Goal: Information Seeking & Learning: Learn about a topic

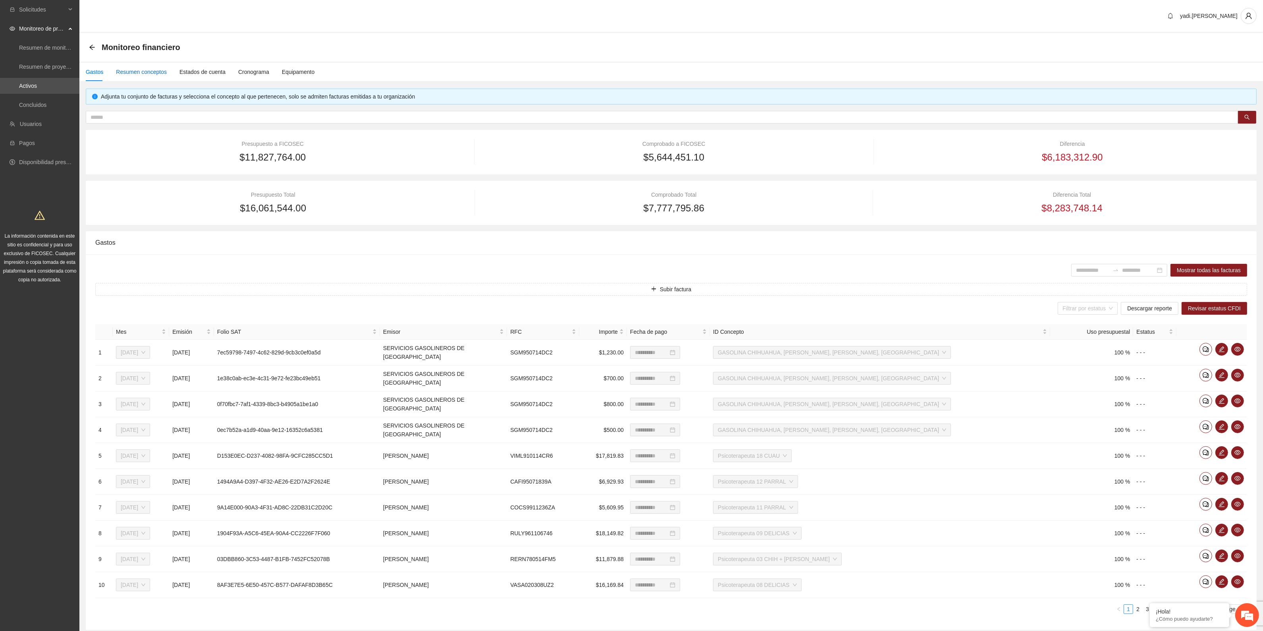
click at [157, 73] on div "Resumen conceptos" at bounding box center [141, 71] width 51 height 9
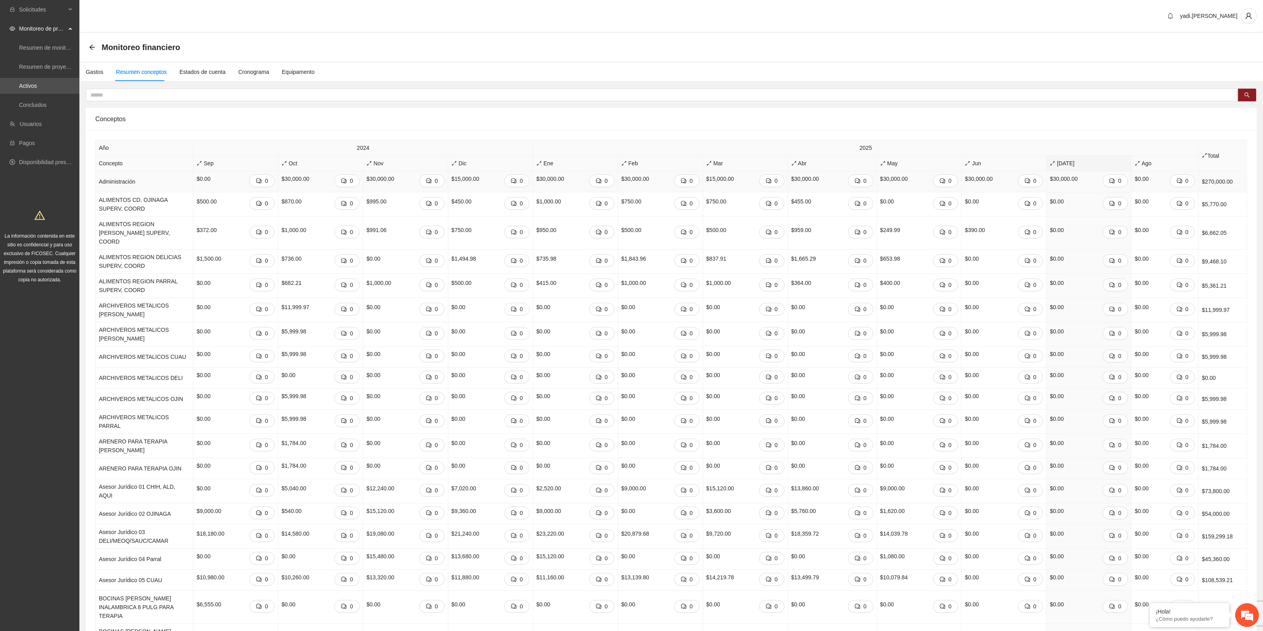
click at [416, 184] on div "$30,000.00 0" at bounding box center [405, 181] width 78 height 14
click at [980, 162] on span "Jun" at bounding box center [1004, 163] width 78 height 9
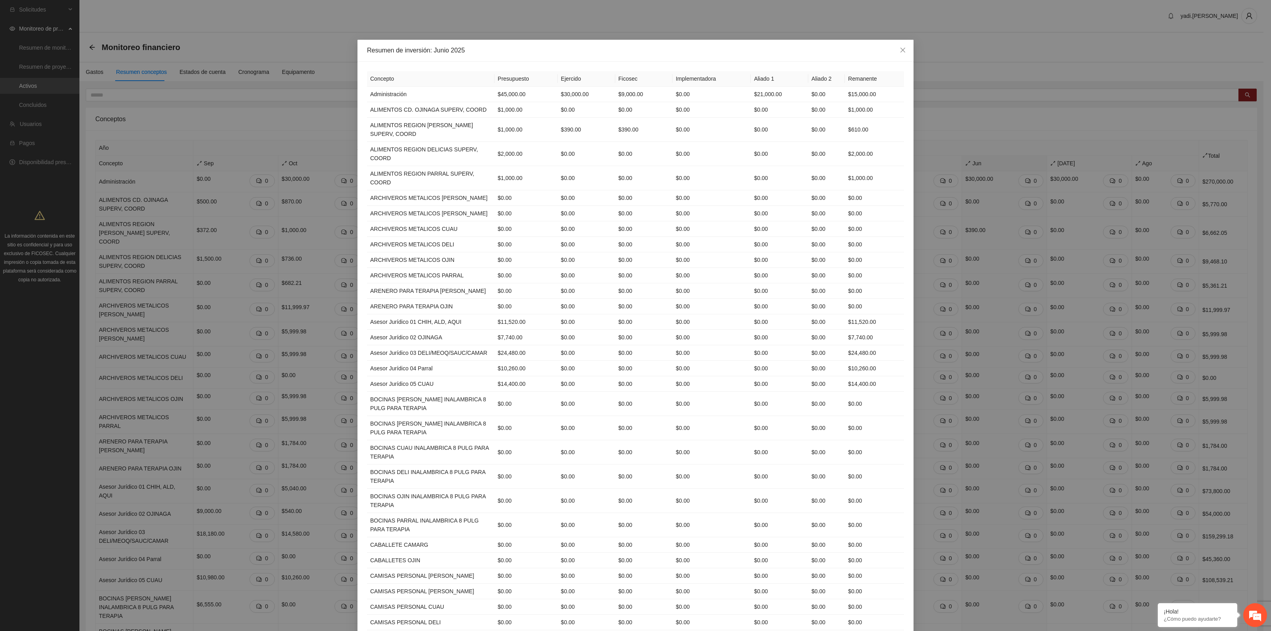
click at [368, 77] on th "Concepto" at bounding box center [430, 78] width 127 height 15
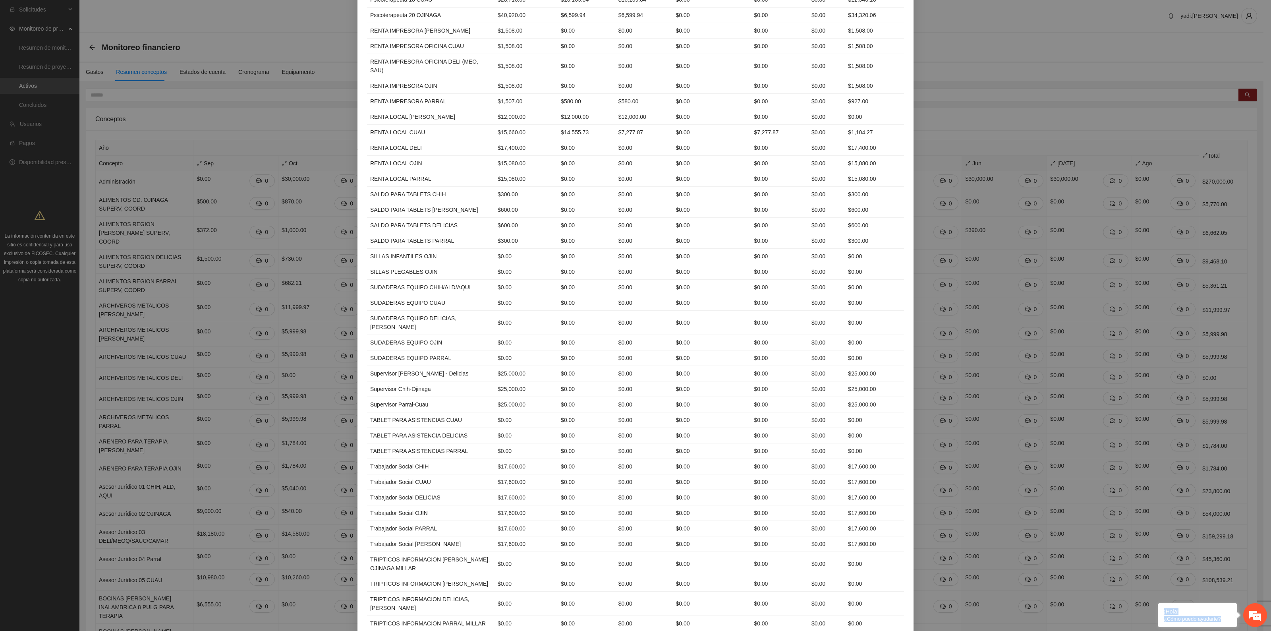
scroll to position [3091, 0]
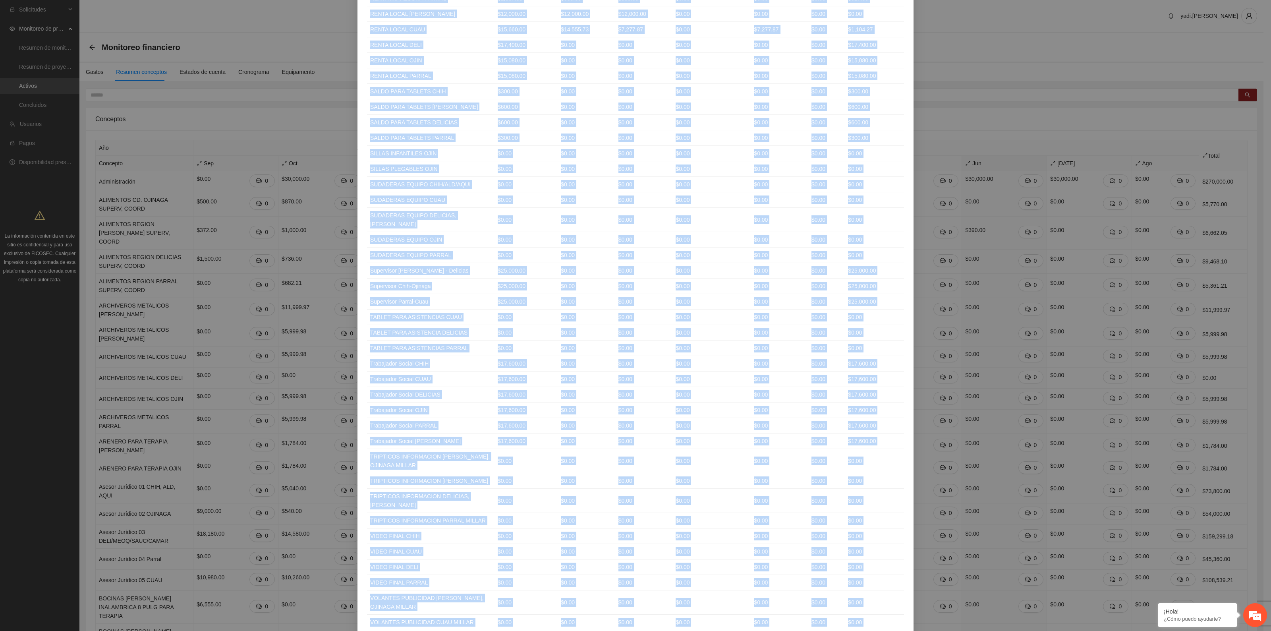
drag, startPoint x: 364, startPoint y: 78, endPoint x: 868, endPoint y: 580, distance: 712.0
copy table "Loremips Dolorsitame Consecte Adipisc Elitseddoeiusm Tempor 8 Incidi 4 Utlabore…"
click at [57, 141] on div "Resumen de inversión: [DATE] Concepto Presupuesto Ejercido Ficosec Implementado…" at bounding box center [635, 315] width 1271 height 631
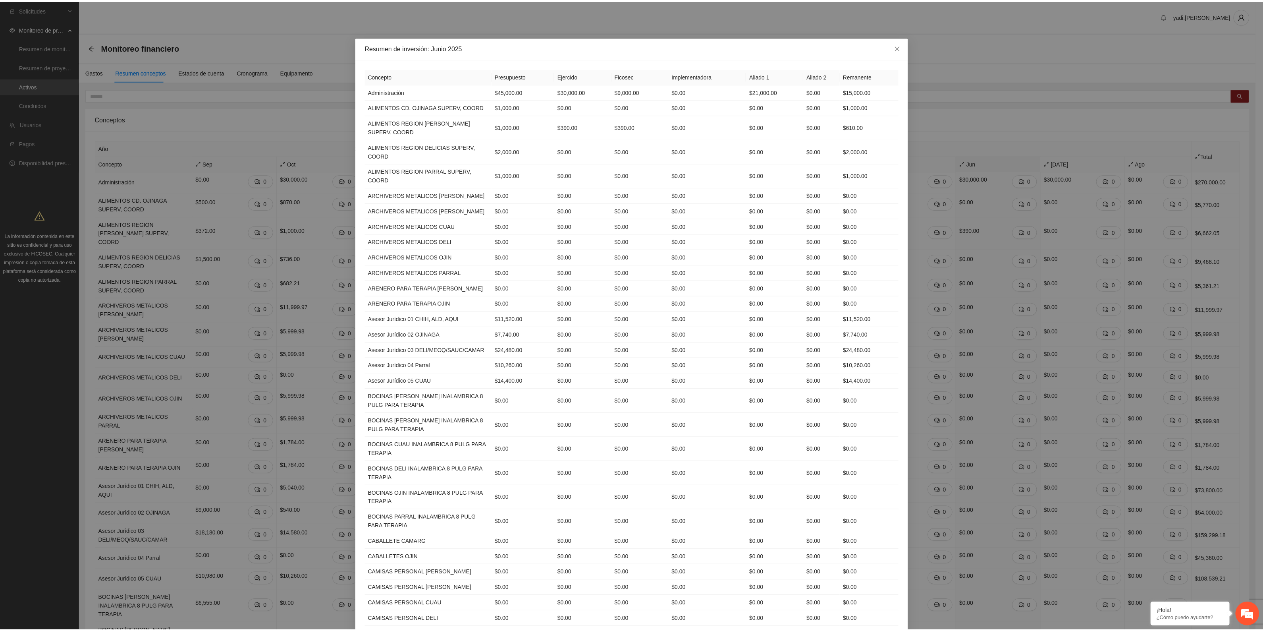
scroll to position [0, 0]
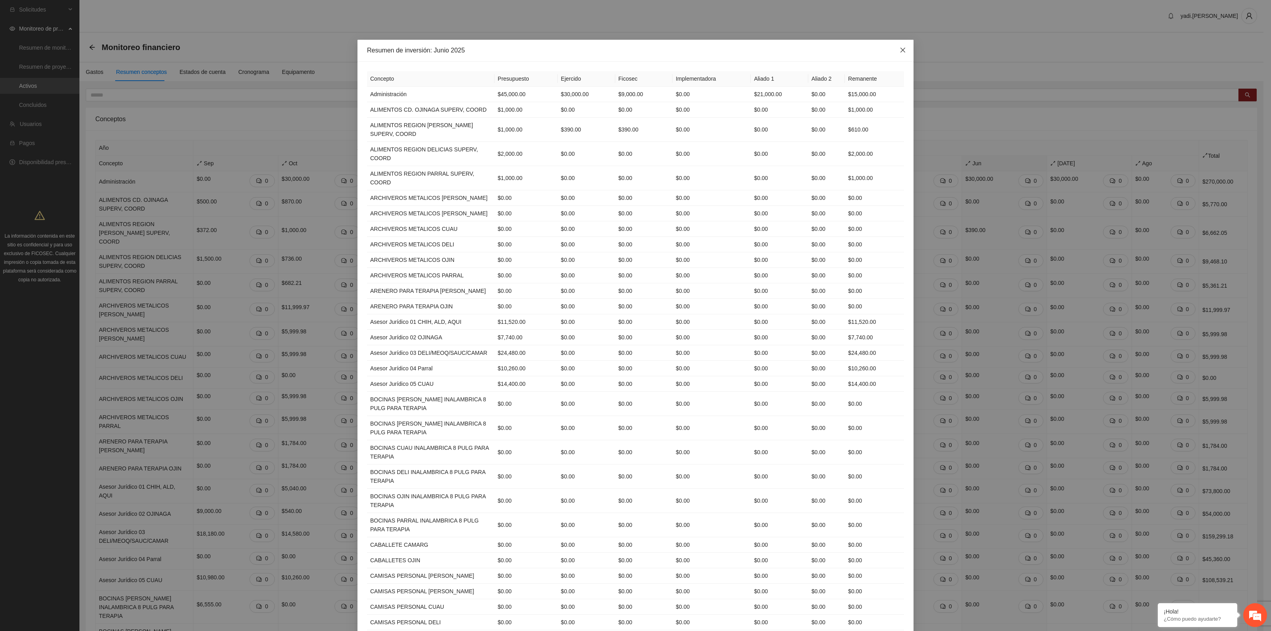
click at [899, 50] on icon "close" at bounding box center [902, 50] width 6 height 6
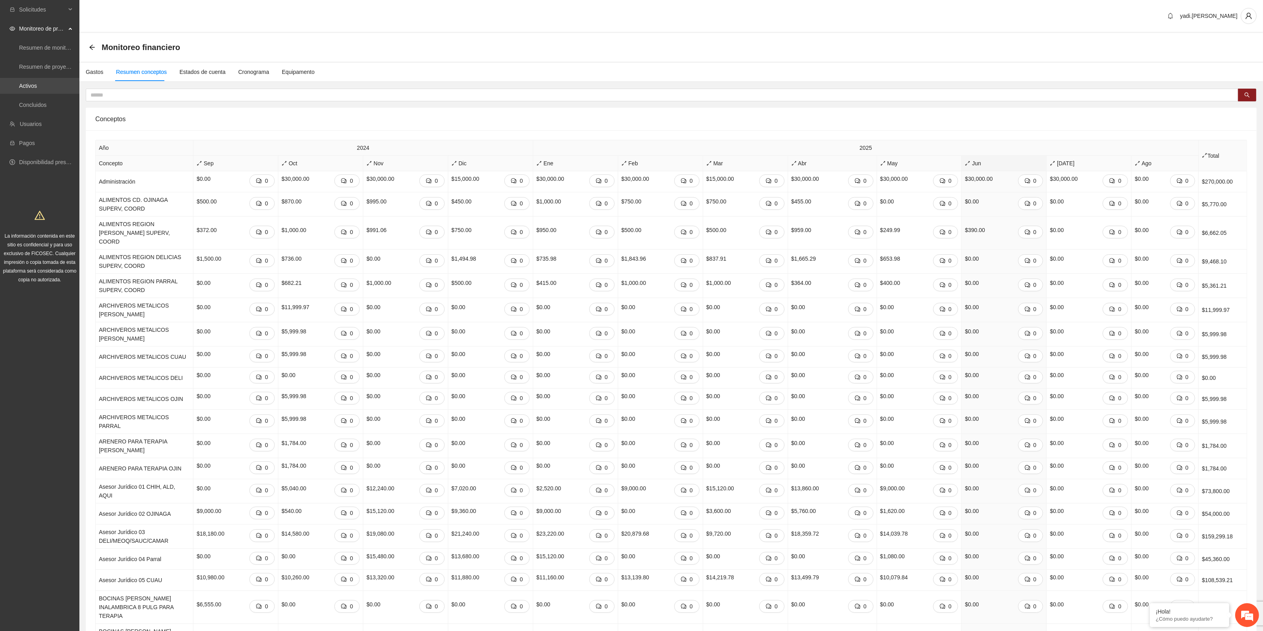
click at [19, 89] on link "Activos" at bounding box center [28, 86] width 18 height 6
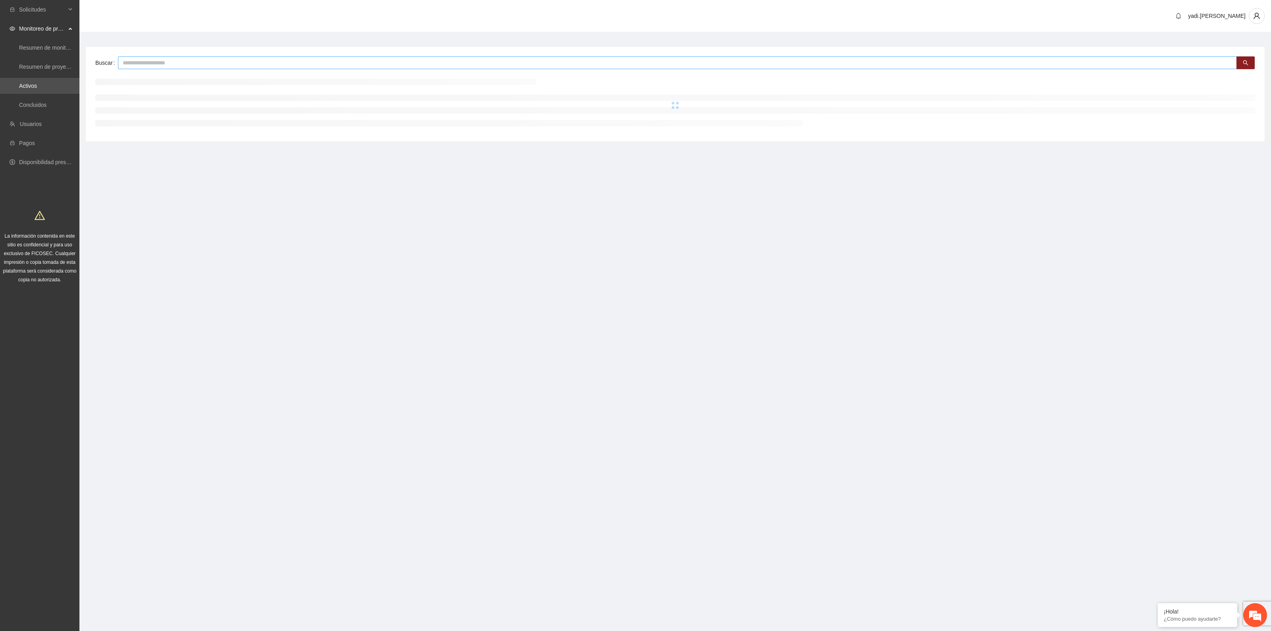
click at [223, 61] on input "text" at bounding box center [677, 62] width 1119 height 13
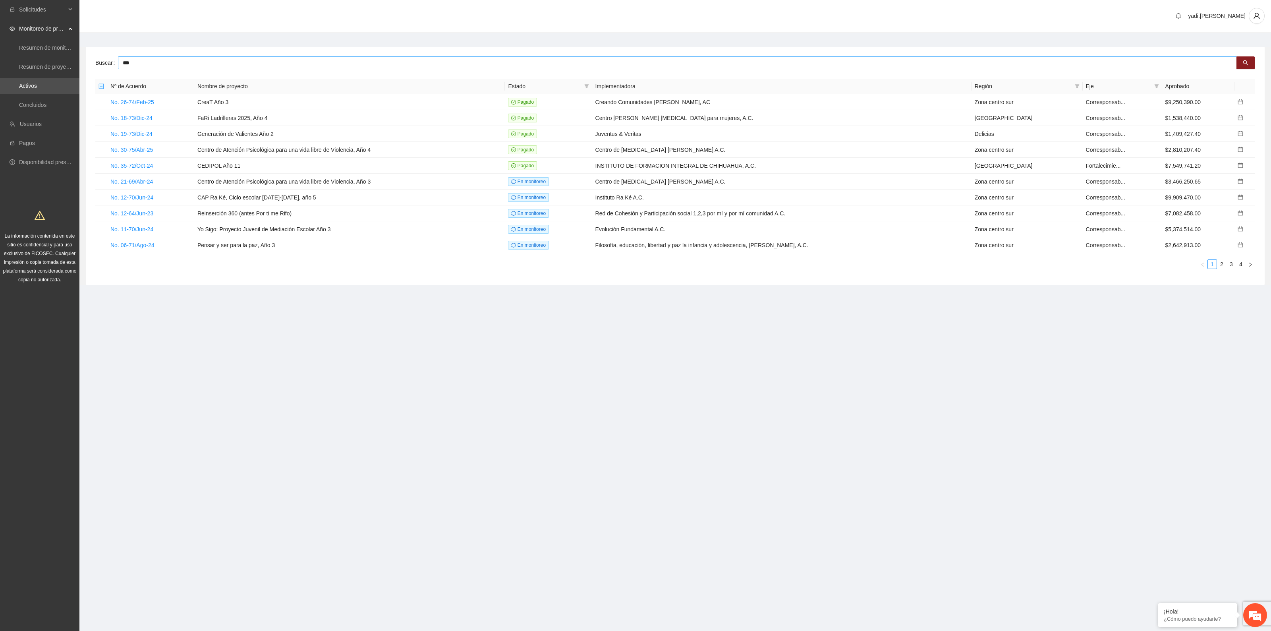
type input "***"
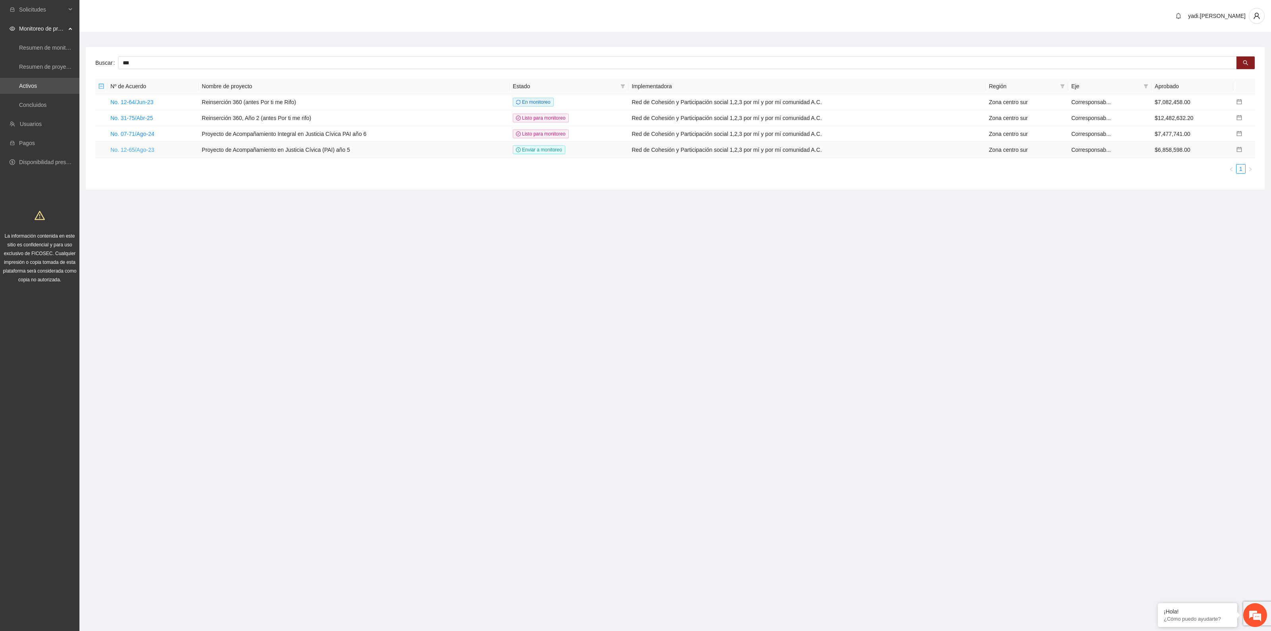
click at [139, 149] on link "No. 12-65/Ago-23" at bounding box center [132, 150] width 44 height 6
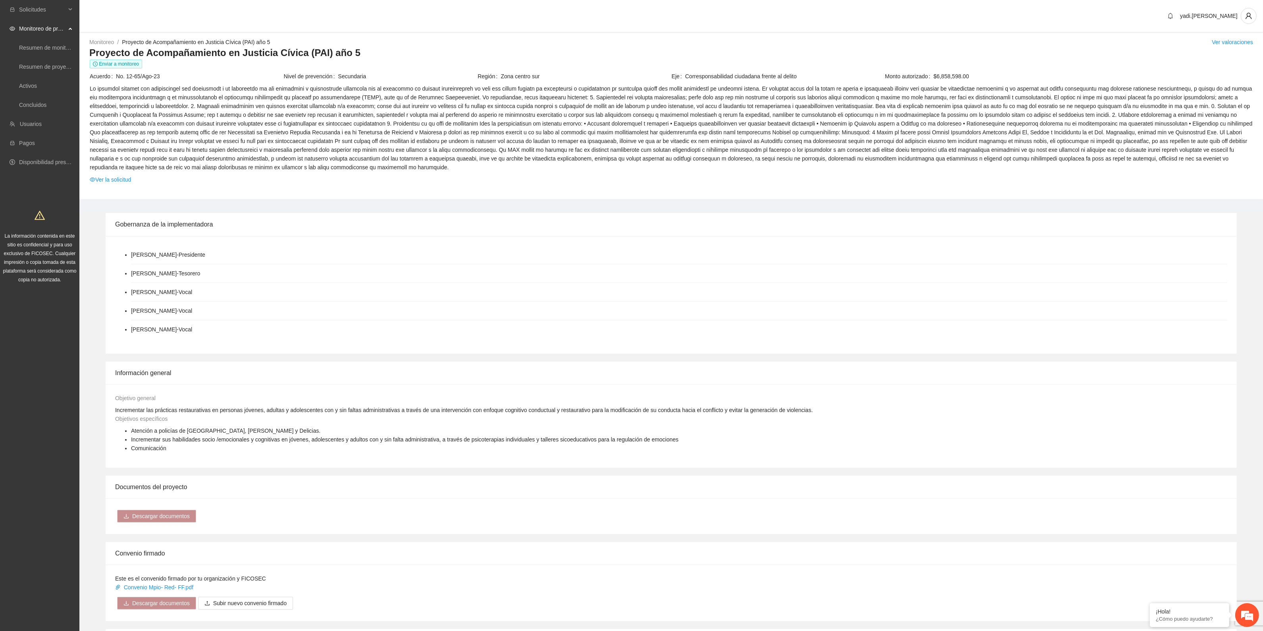
drag, startPoint x: 58, startPoint y: 378, endPoint x: 57, endPoint y: 358, distance: 19.9
click at [58, 378] on div "Solicitudes Monitoreo de proyectos Resumen de monitoreo Resumen de proyectos ap…" at bounding box center [39, 514] width 79 height 1028
click at [25, 83] on link "Activos" at bounding box center [28, 86] width 18 height 6
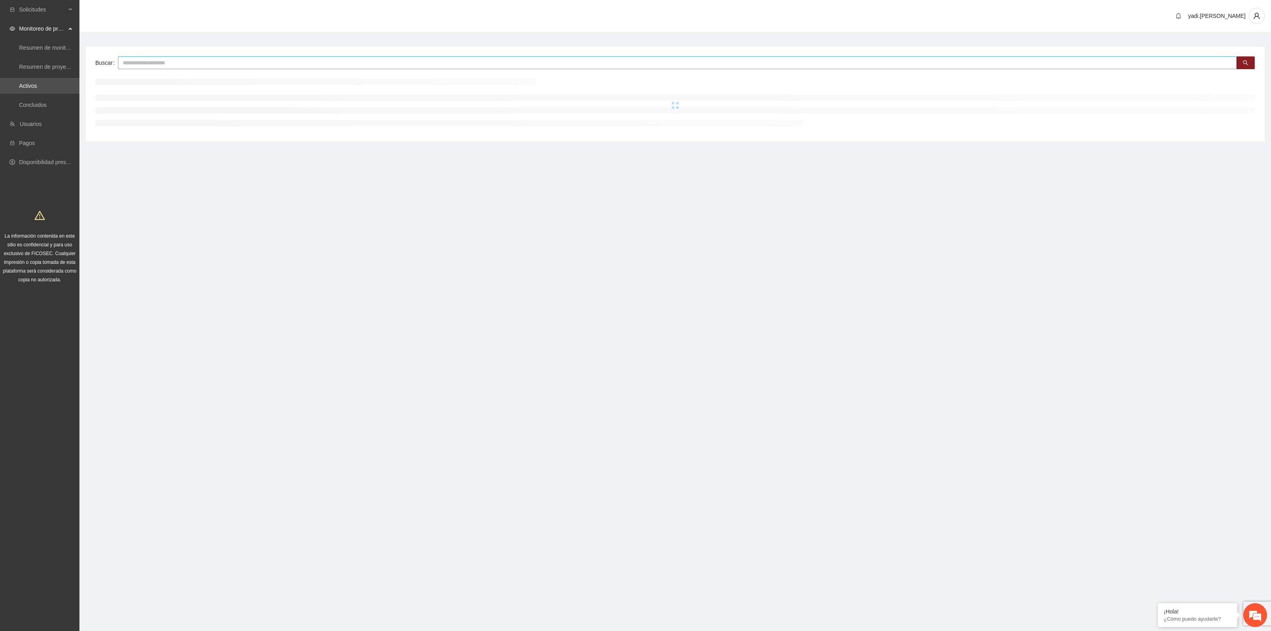
click at [174, 59] on input "text" at bounding box center [677, 62] width 1119 height 13
type input "***"
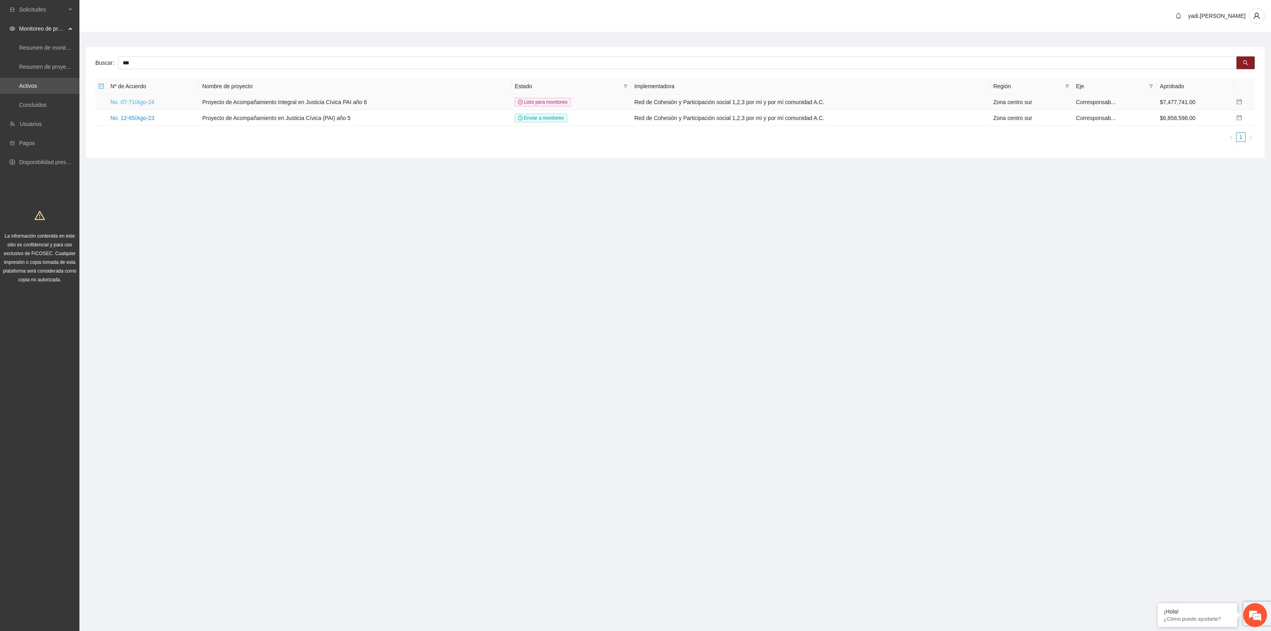
click at [140, 102] on link "No. 07-71/Ago-24" at bounding box center [132, 102] width 44 height 6
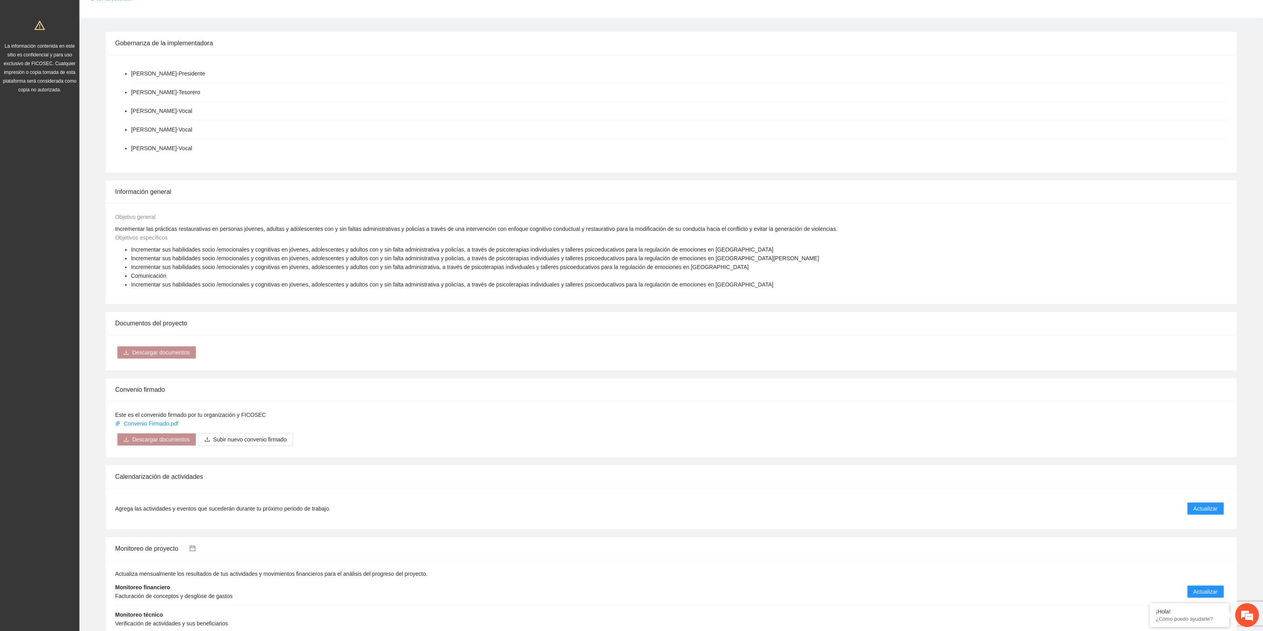
scroll to position [347, 0]
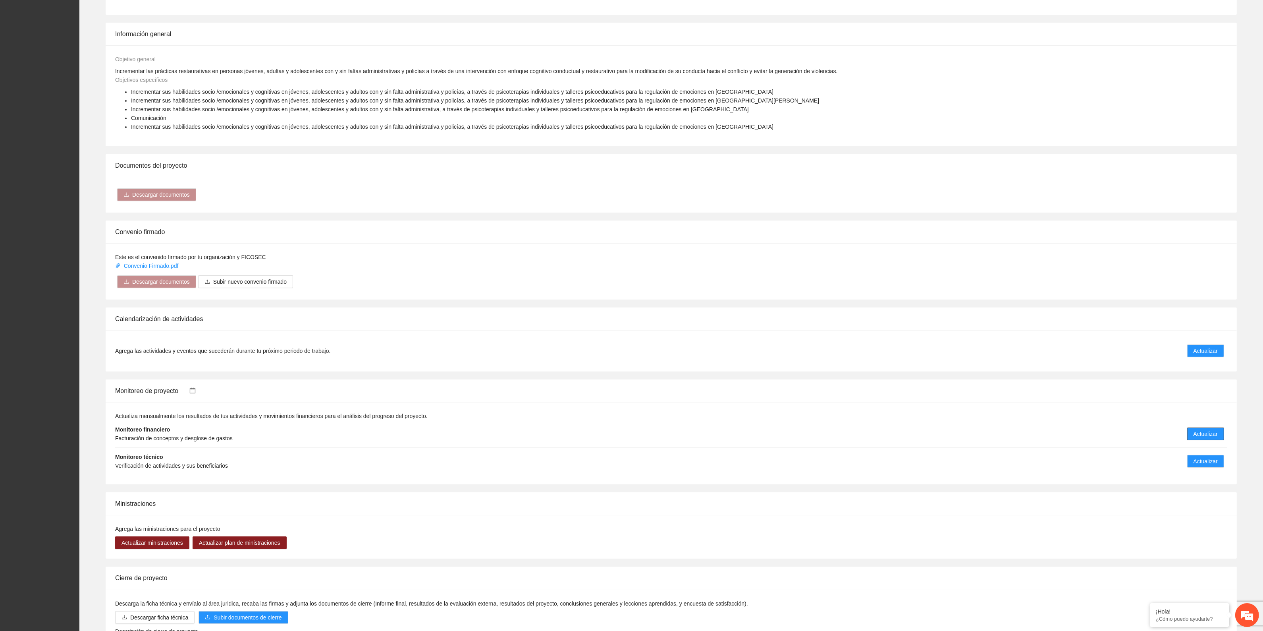
click at [1204, 435] on span "Actualizar" at bounding box center [1206, 433] width 24 height 9
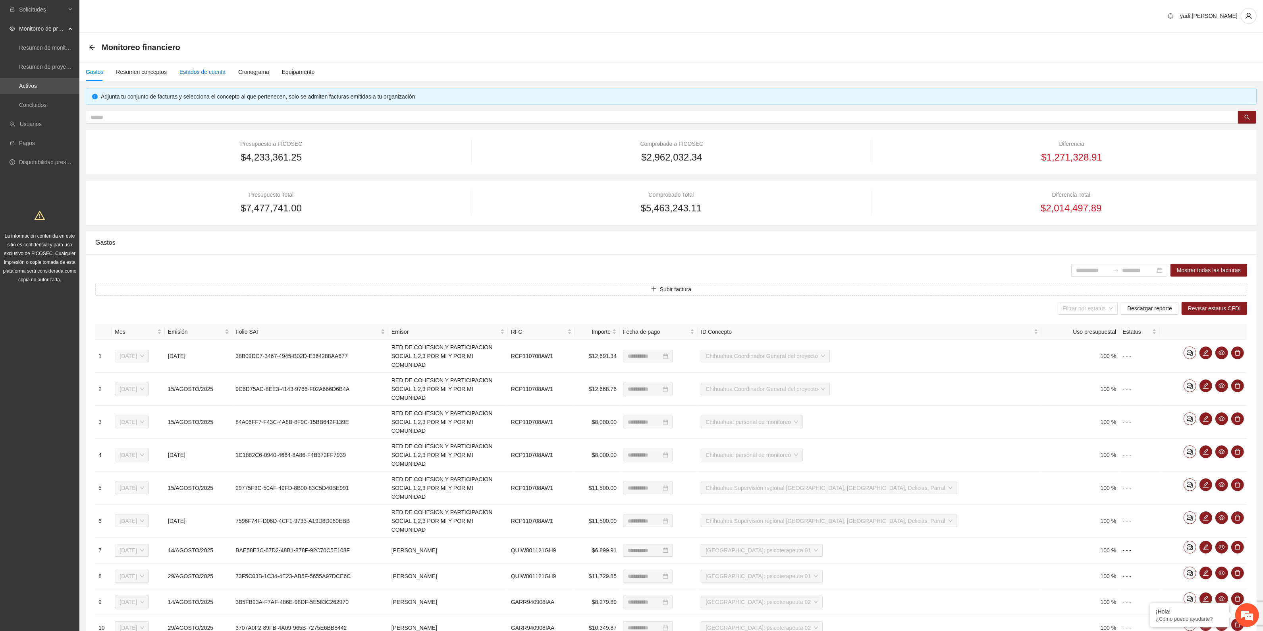
click at [212, 72] on div "Estados de cuenta" at bounding box center [202, 71] width 46 height 9
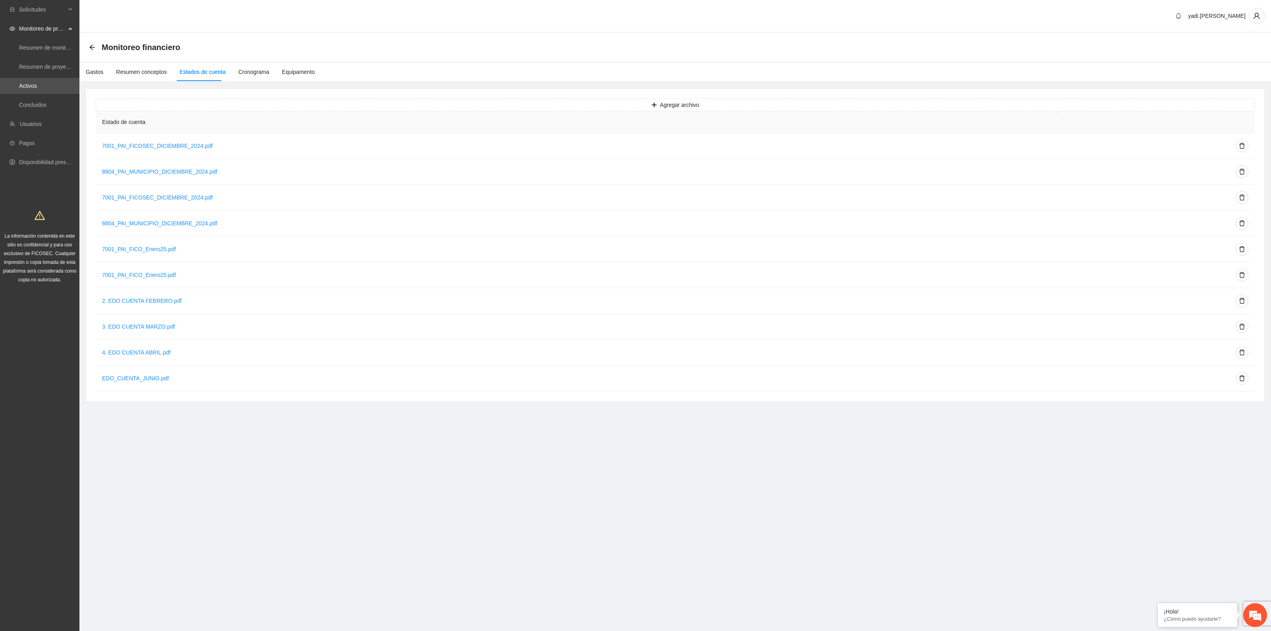
click at [971, 474] on section "Solicitudes Monitoreo de proyectos Resumen de monitoreo Resumen de proyectos ap…" at bounding box center [635, 315] width 1271 height 631
click at [126, 70] on div "Resumen conceptos" at bounding box center [141, 71] width 51 height 9
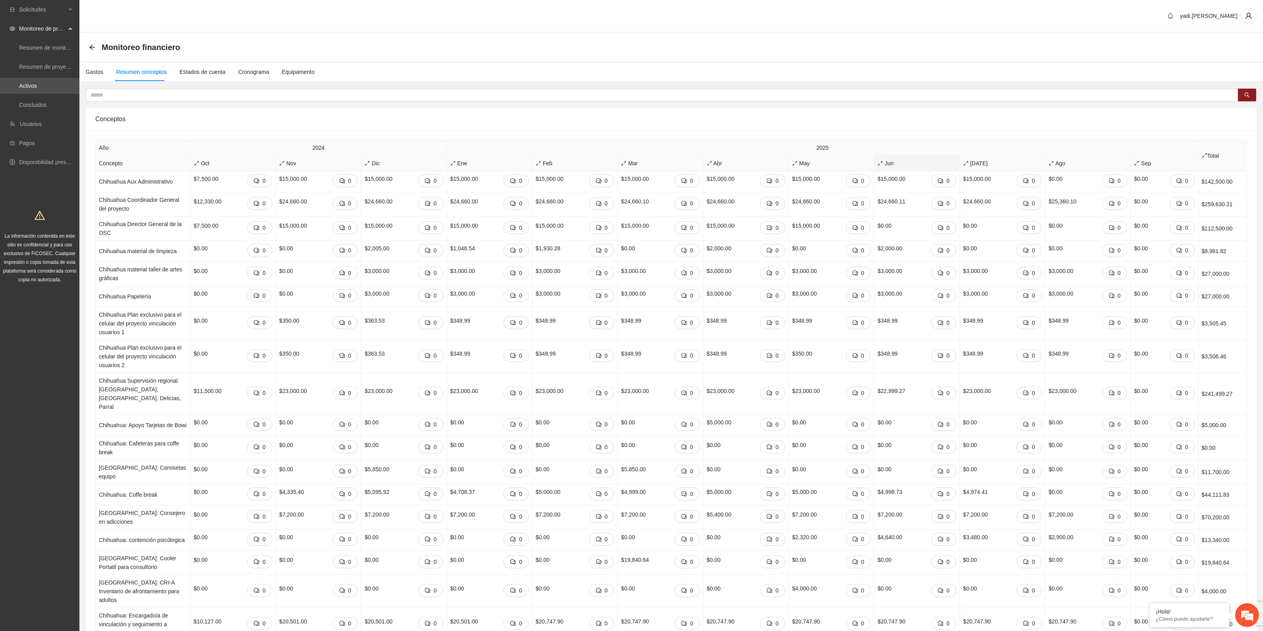
click at [890, 165] on span "Jun" at bounding box center [916, 163] width 79 height 9
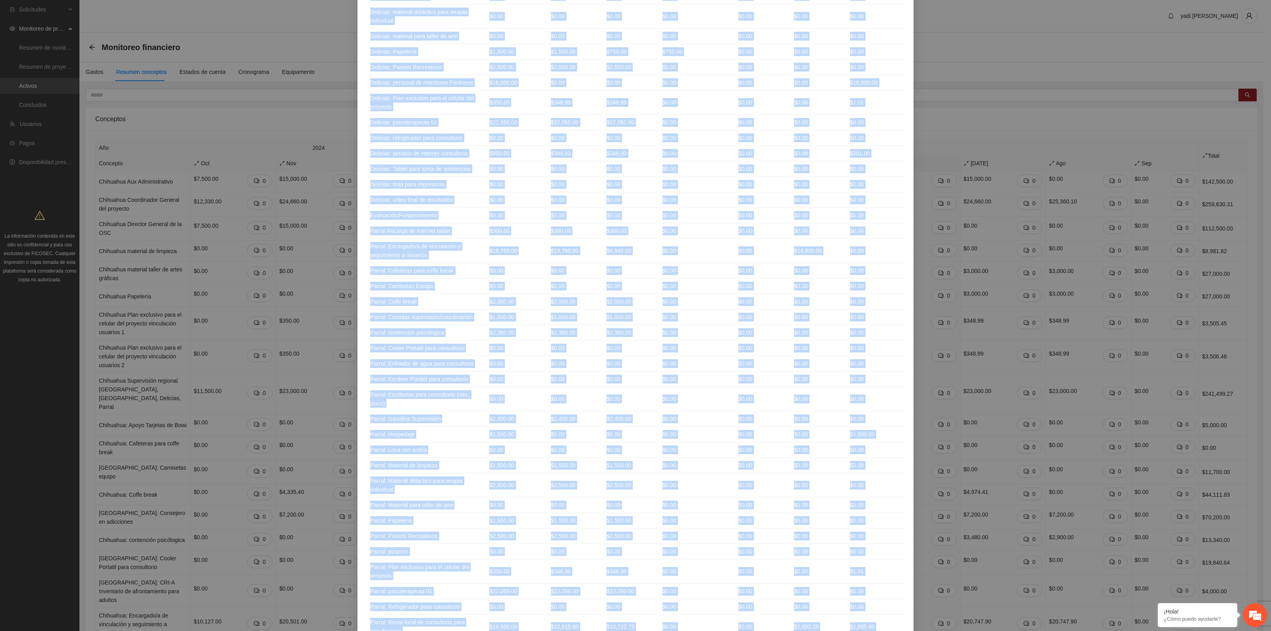
scroll to position [1732, 0]
drag, startPoint x: 366, startPoint y: 77, endPoint x: 885, endPoint y: 571, distance: 716.2
copy table "Loremips Dolorsitame Consecte Adipisc Elitseddoeiusm Tempor 3 Incidi 4 Utlabore…"
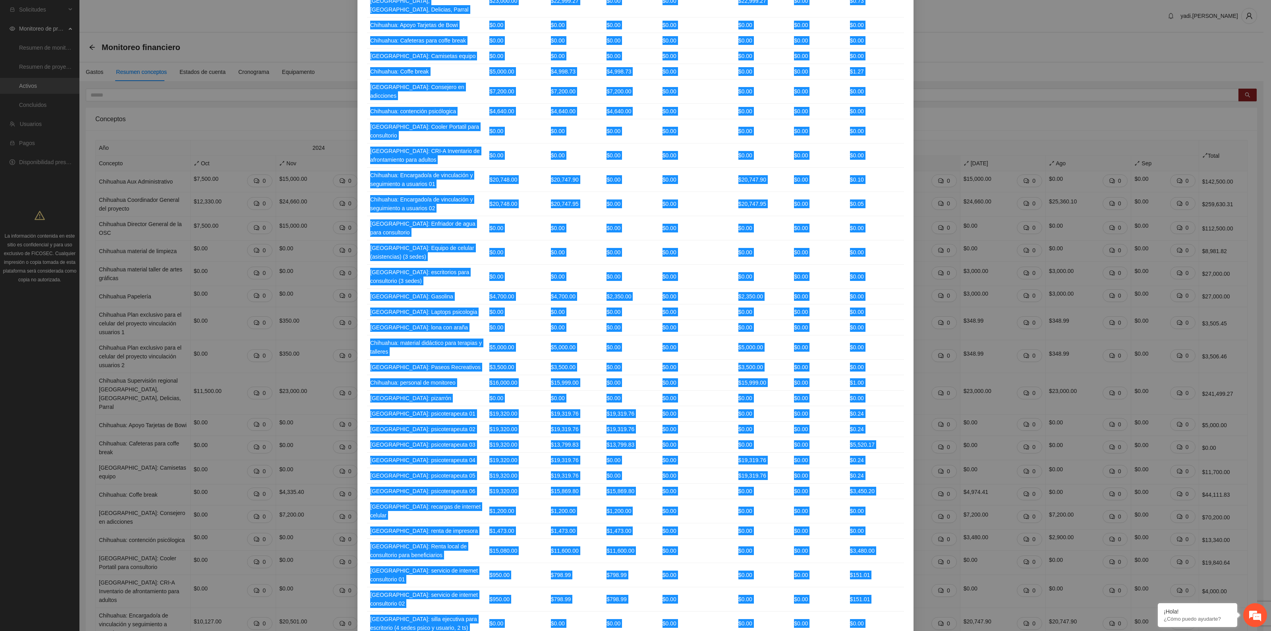
scroll to position [0, 0]
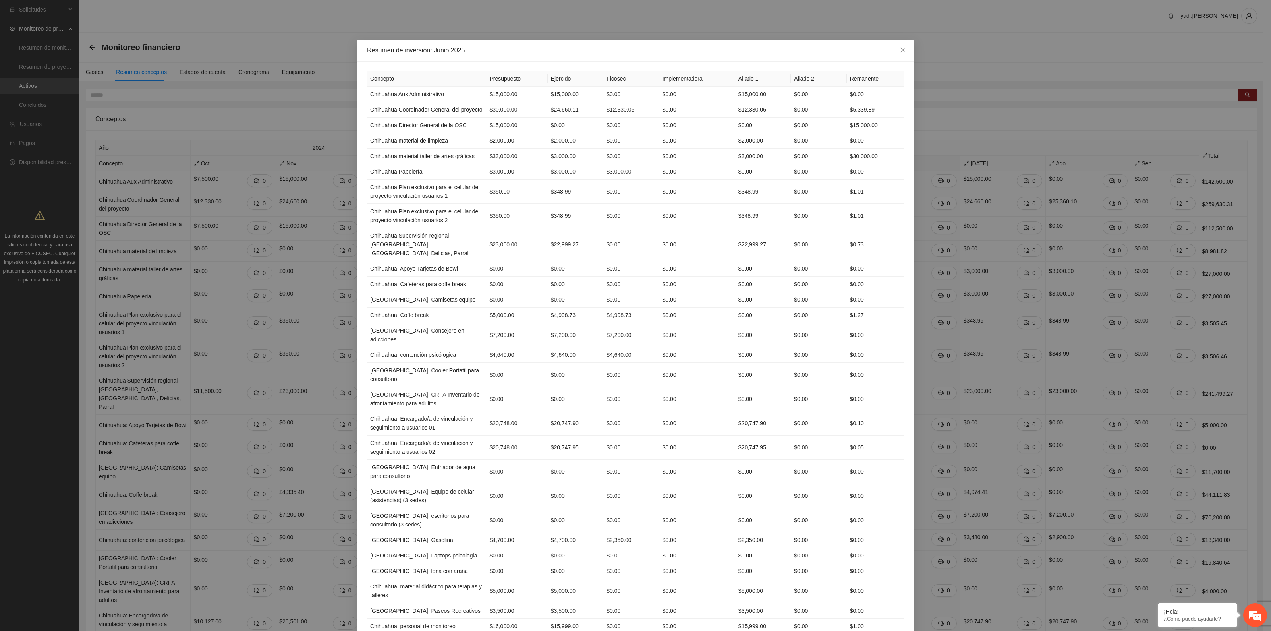
drag, startPoint x: 570, startPoint y: 56, endPoint x: 633, endPoint y: 56, distance: 62.7
click at [571, 56] on div "Resumen de inversión: Junio 2025" at bounding box center [635, 51] width 556 height 22
click at [899, 50] on icon "close" at bounding box center [902, 50] width 6 height 6
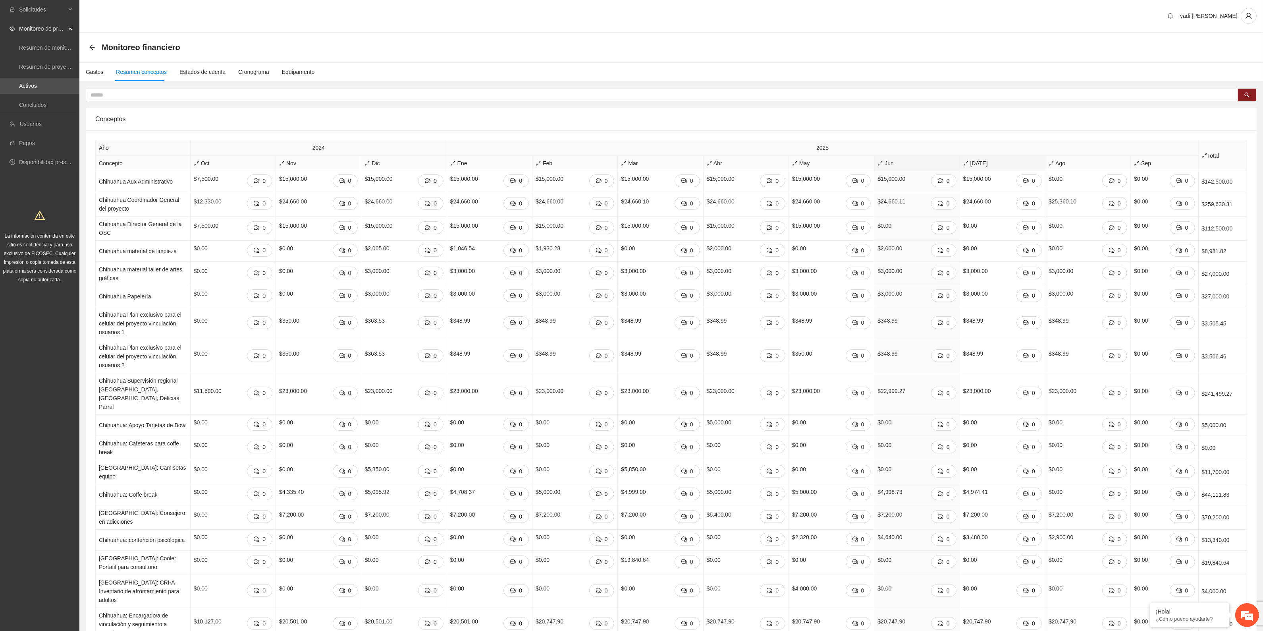
click at [976, 162] on span "[DATE]" at bounding box center [1002, 163] width 79 height 9
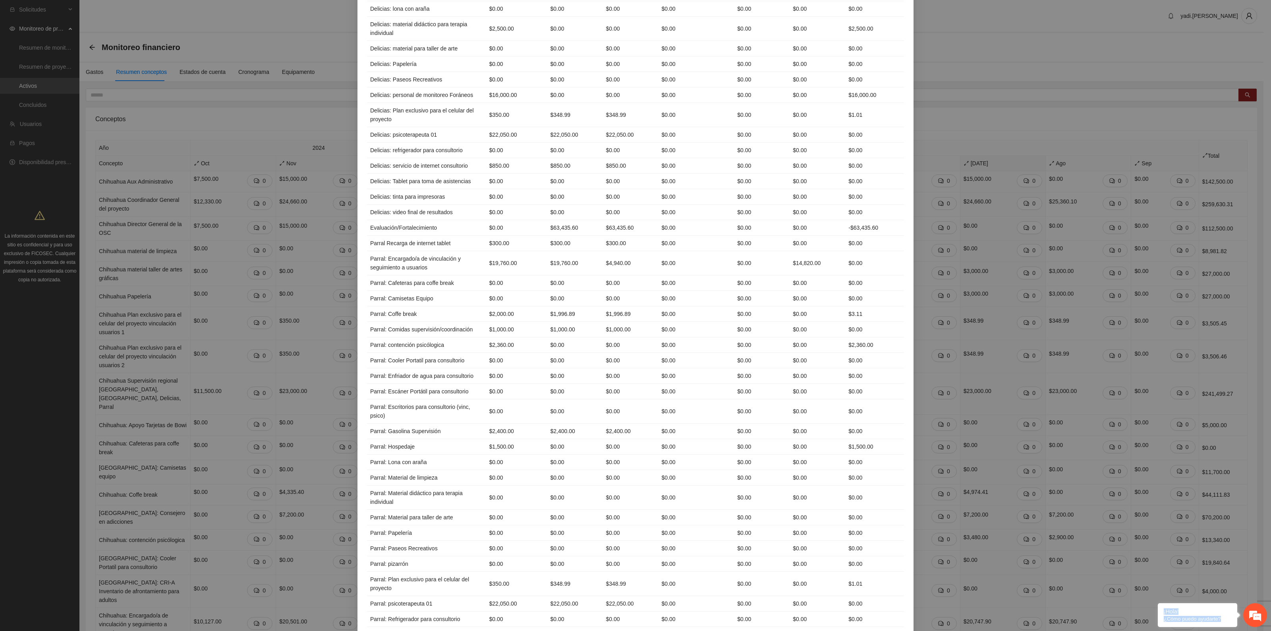
scroll to position [1741, 0]
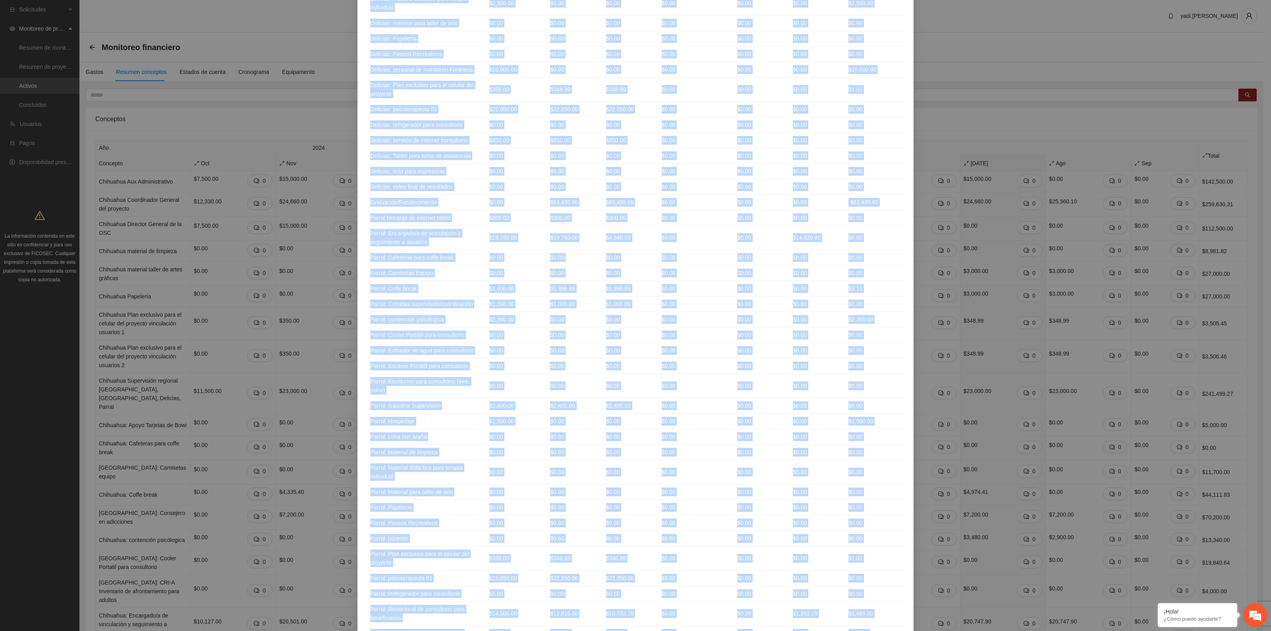
drag, startPoint x: 368, startPoint y: 76, endPoint x: 889, endPoint y: 573, distance: 720.1
copy table "Loremips Dolorsitame Consecte Adipisc Elitseddoeiusm Tempor 6 Incidi 5 Utlabore…"
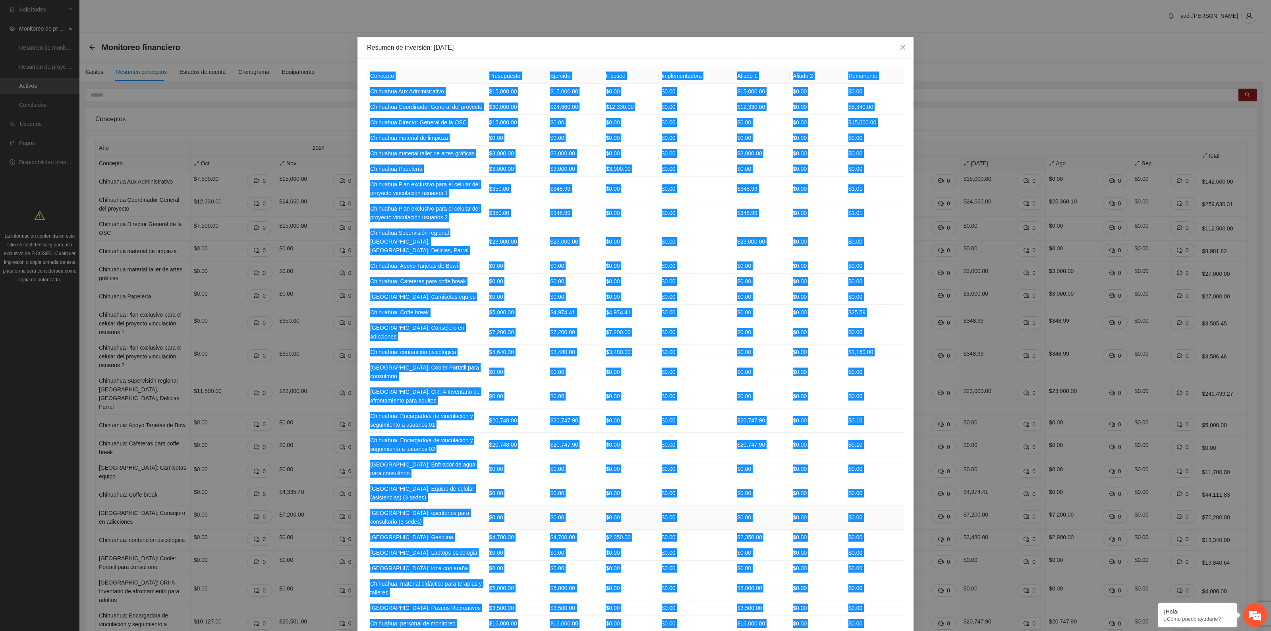
scroll to position [0, 0]
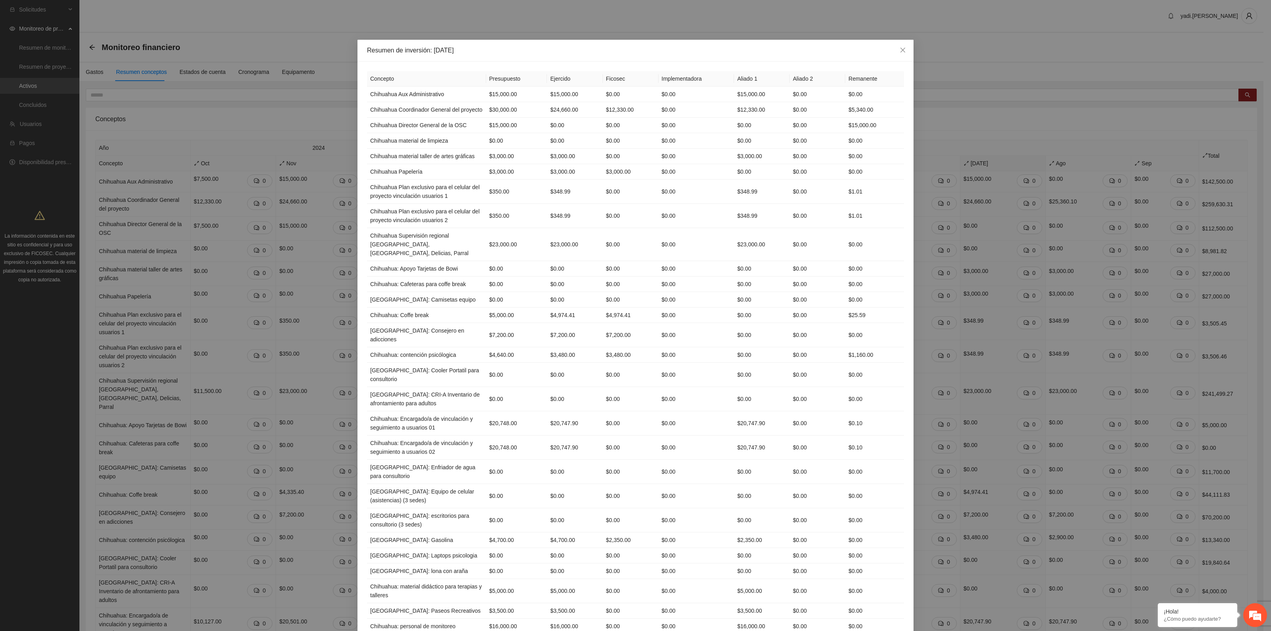
click at [499, 45] on div "Resumen de inversión: [DATE]" at bounding box center [635, 51] width 556 height 22
drag, startPoint x: 898, startPoint y: 51, endPoint x: 1071, endPoint y: 112, distance: 184.1
click at [899, 51] on icon "close" at bounding box center [902, 50] width 6 height 6
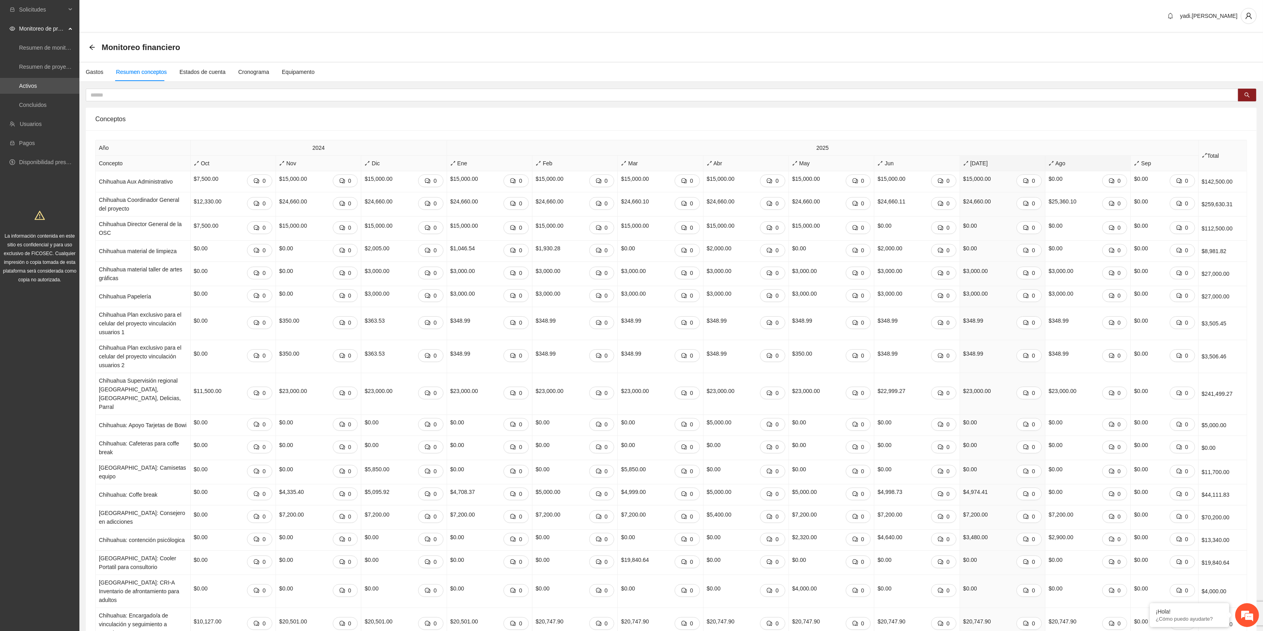
click at [1061, 161] on span "Ago" at bounding box center [1088, 163] width 79 height 9
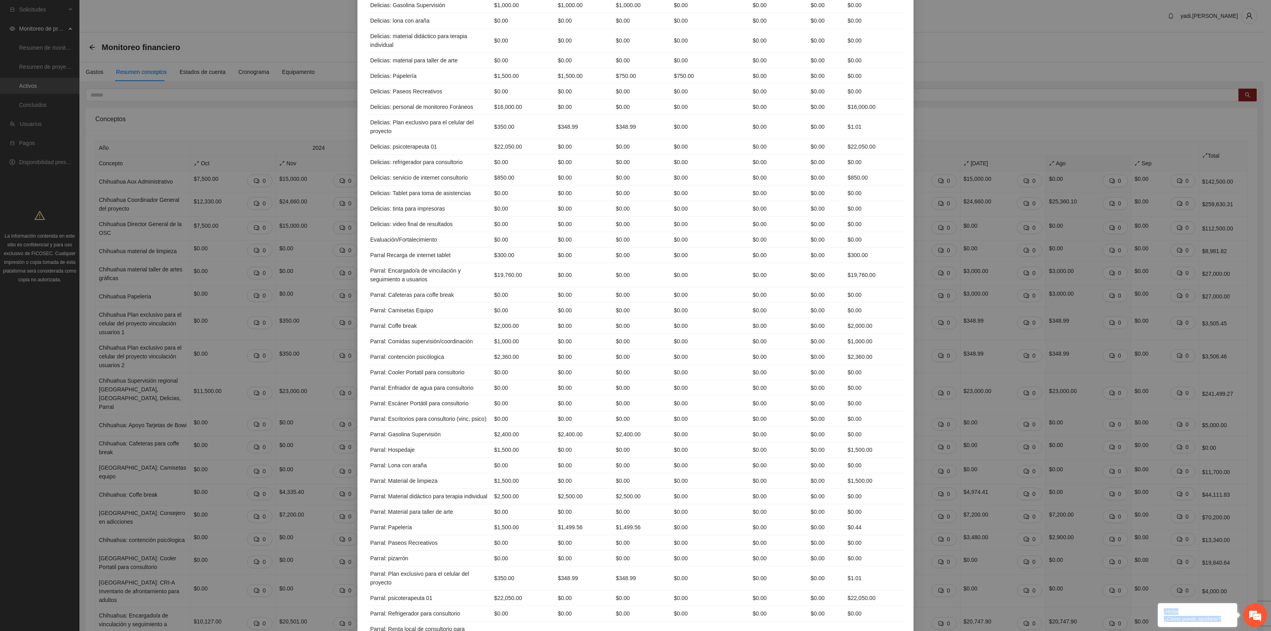
scroll to position [1724, 0]
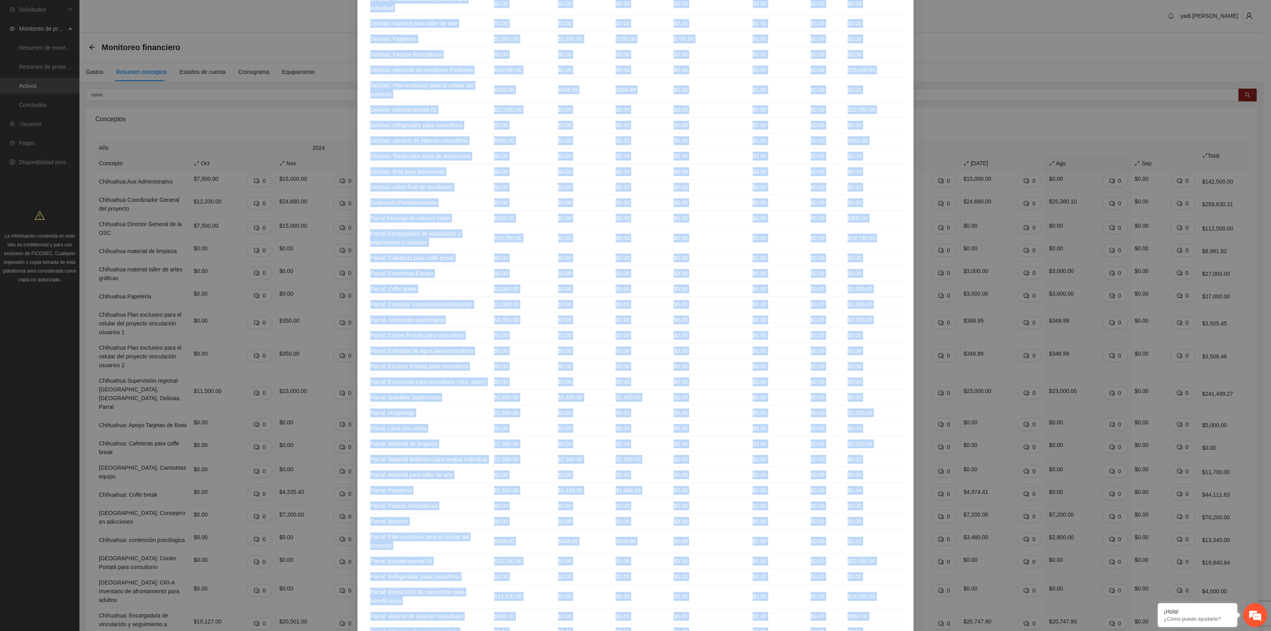
drag, startPoint x: 364, startPoint y: 77, endPoint x: 868, endPoint y: 582, distance: 714.0
copy table "Loremips Dolorsitame Consecte Adipisc Elitseddoeiusm Tempor 3 Incidi 6 Utlabore…"
click at [441, 312] on td "Parral: contención psicólogica" at bounding box center [429, 319] width 124 height 15
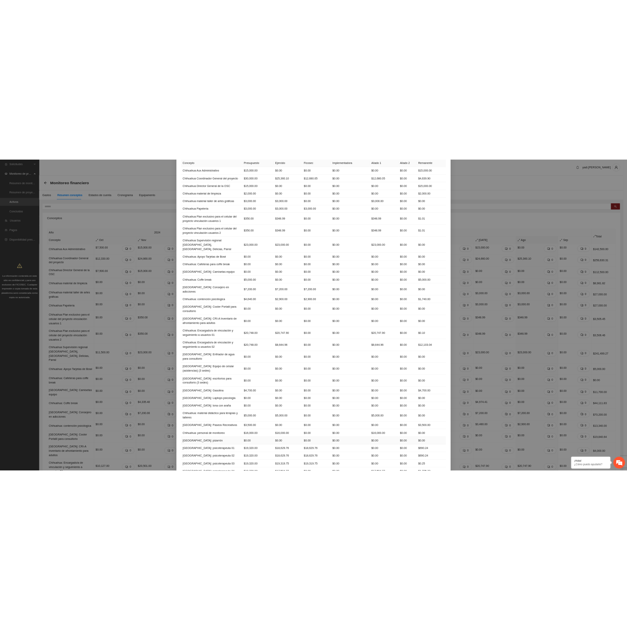
scroll to position [0, 0]
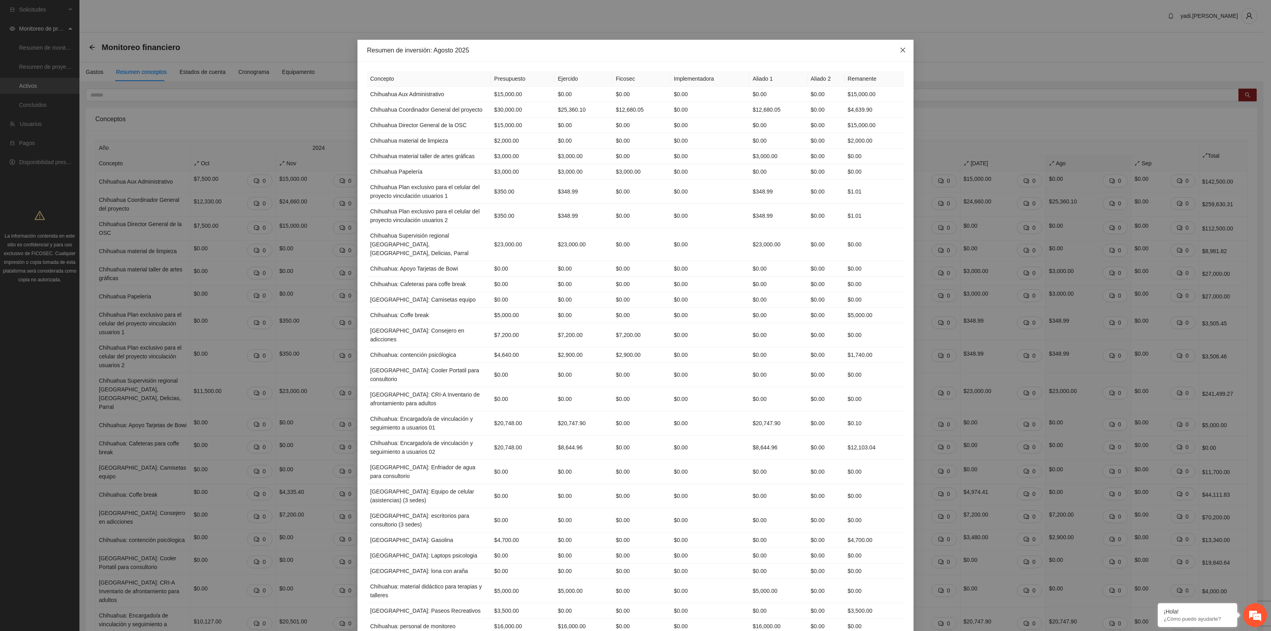
click at [899, 47] on icon "close" at bounding box center [902, 50] width 6 height 6
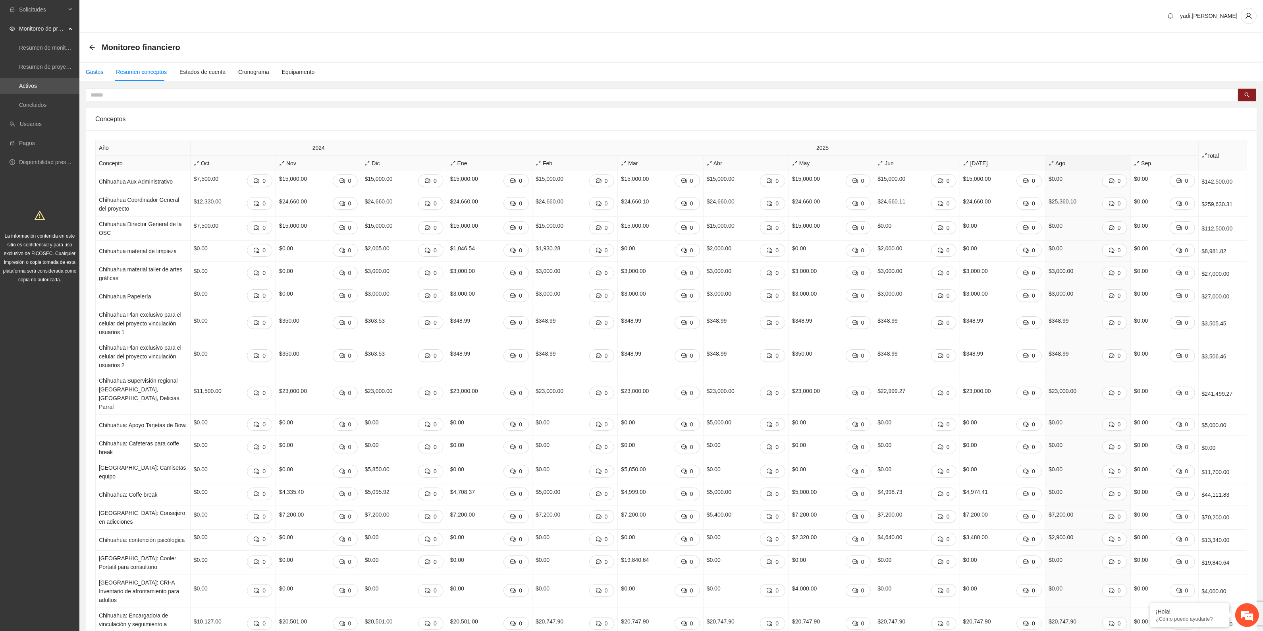
click at [94, 73] on div "Gastos" at bounding box center [94, 71] width 17 height 9
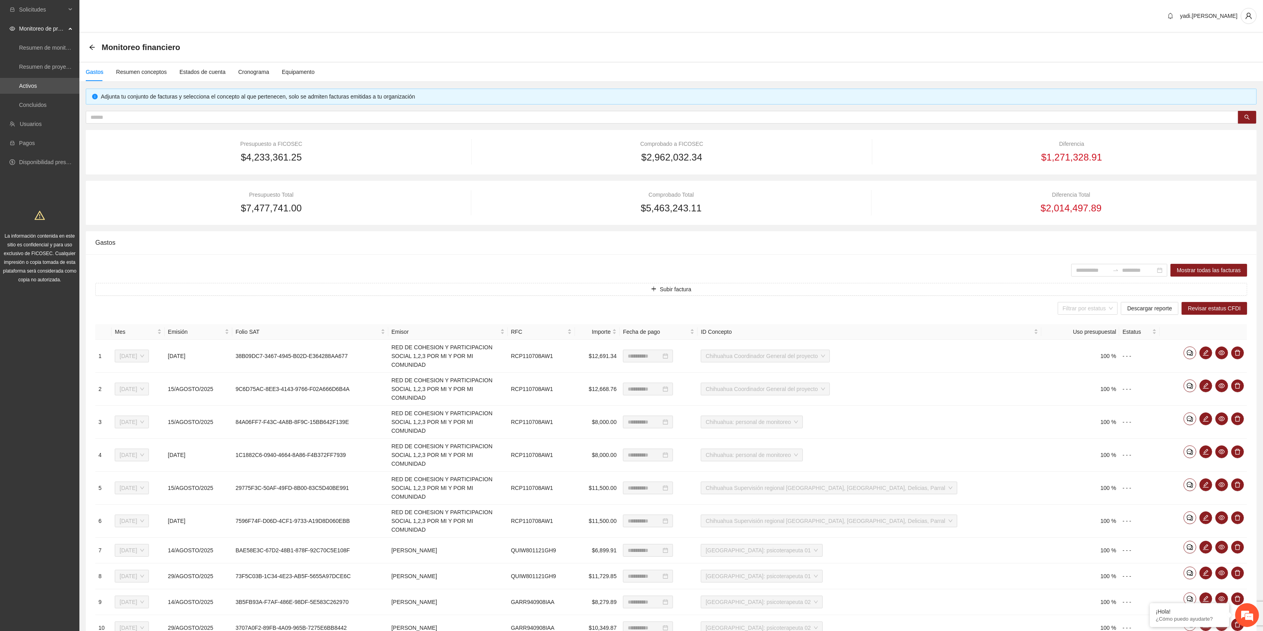
click at [453, 172] on div "Presupuesto a FICOSEC $4,233,361.25 Comprobado a FICOSEC $2,962,032.34 Diferenc…" at bounding box center [671, 152] width 1171 height 44
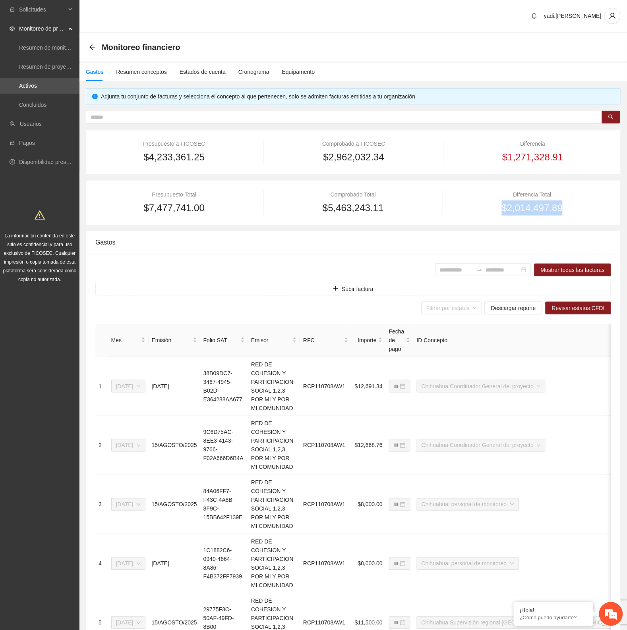
drag, startPoint x: 537, startPoint y: 207, endPoint x: 501, endPoint y: 208, distance: 36.1
click at [501, 208] on div "$2,014,497.89" at bounding box center [532, 208] width 158 height 15
copy span "$2,014,497.89"
drag, startPoint x: 387, startPoint y: 208, endPoint x: 308, endPoint y: 206, distance: 79.0
click at [308, 206] on div "$5,463,243.11" at bounding box center [353, 208] width 158 height 15
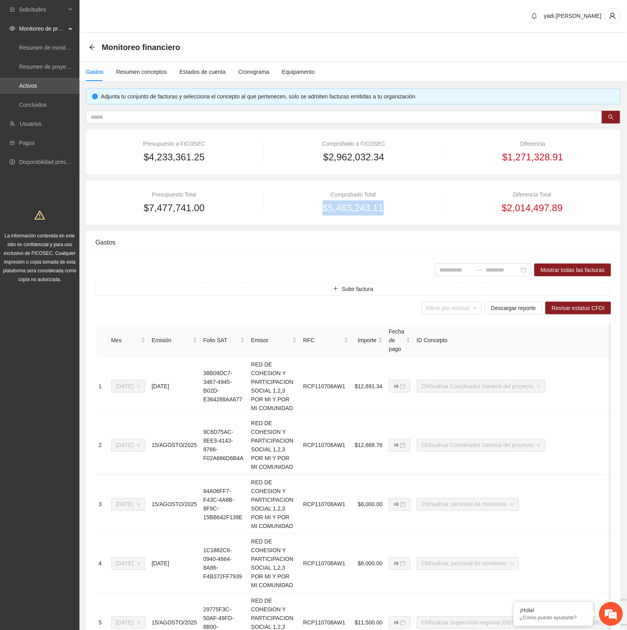
copy span "$5,463,243.11"
